Goal: Find specific page/section: Find specific page/section

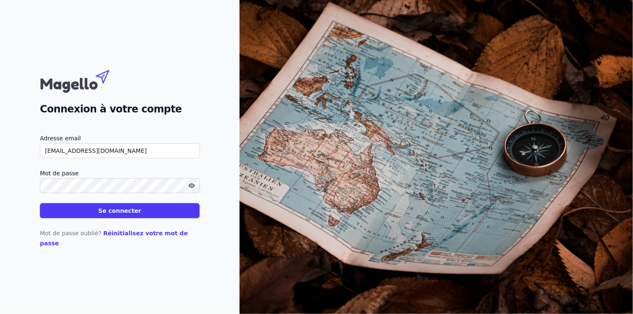
type input "[EMAIL_ADDRESS][DOMAIN_NAME]"
click at [185, 181] on button "button" at bounding box center [191, 186] width 13 height 10
click at [125, 212] on button "Se connecter" at bounding box center [120, 210] width 160 height 15
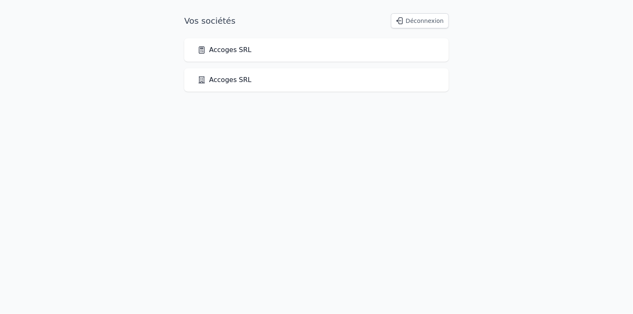
click at [231, 47] on link "Accoges SRL" at bounding box center [225, 50] width 54 height 10
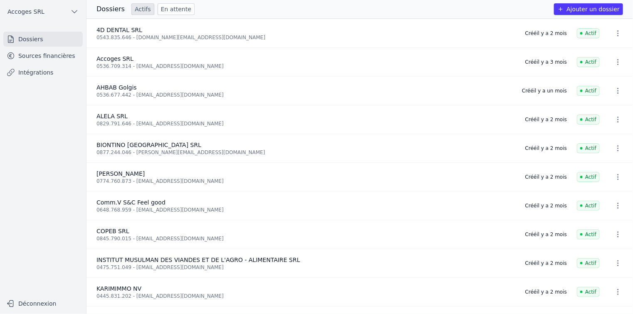
click at [49, 58] on link "Sources financières" at bounding box center [42, 55] width 79 height 15
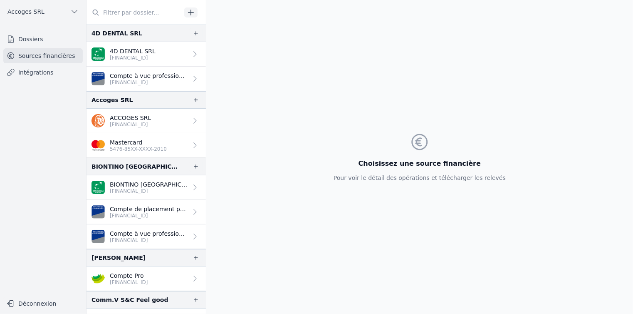
click at [191, 121] on icon at bounding box center [195, 120] width 8 height 8
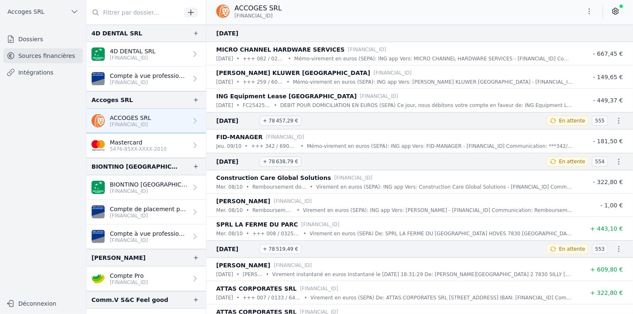
click at [37, 304] on button "Déconnexion" at bounding box center [42, 303] width 79 height 13
